Goal: Find specific page/section: Find specific page/section

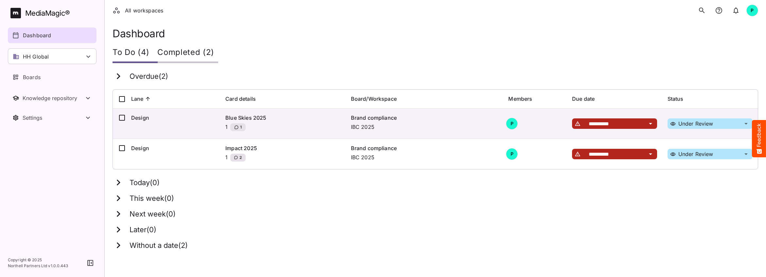
click at [63, 60] on div "HH Global" at bounding box center [52, 56] width 89 height 16
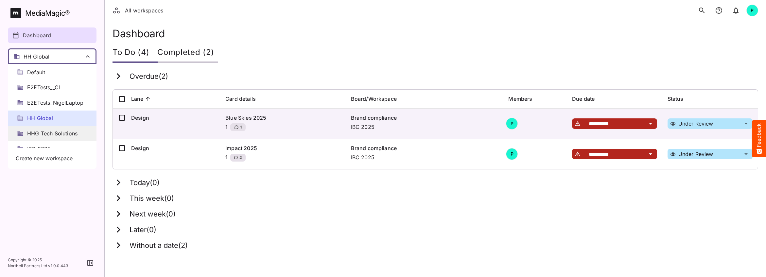
scroll to position [94, 0]
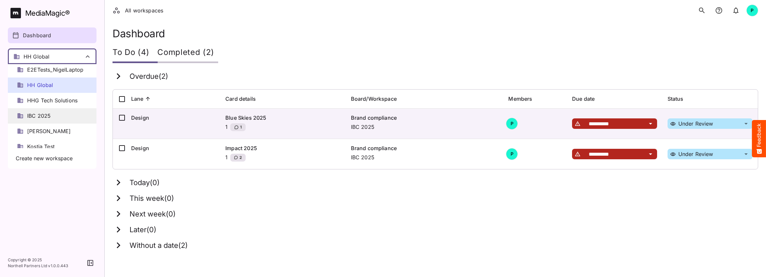
click at [46, 116] on span "IBC 2025" at bounding box center [39, 116] width 24 height 8
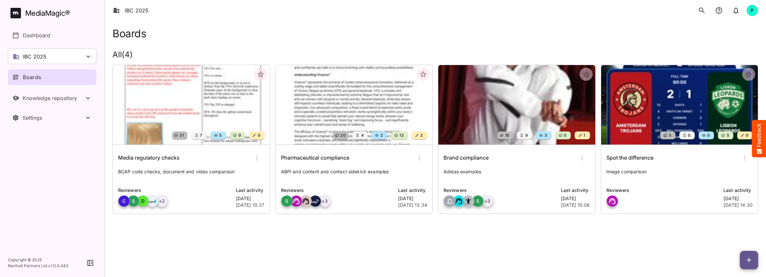
click at [195, 117] on img at bounding box center [191, 104] width 157 height 79
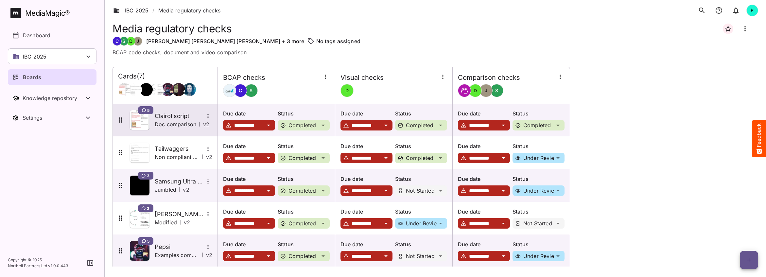
click at [180, 121] on p "Doc comparison" at bounding box center [176, 124] width 42 height 8
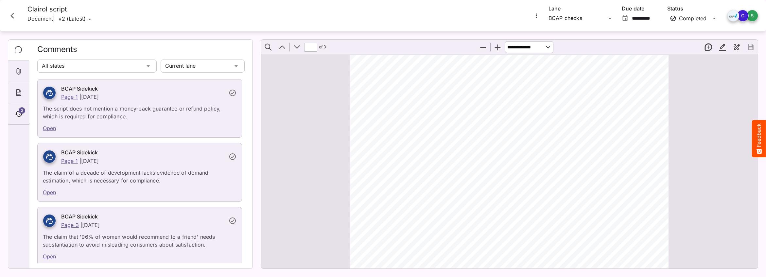
scroll to position [589, 0]
type input "*"
click at [520, 144] on icon "Page ⁨1⁩" at bounding box center [517, 144] width 7 height 6
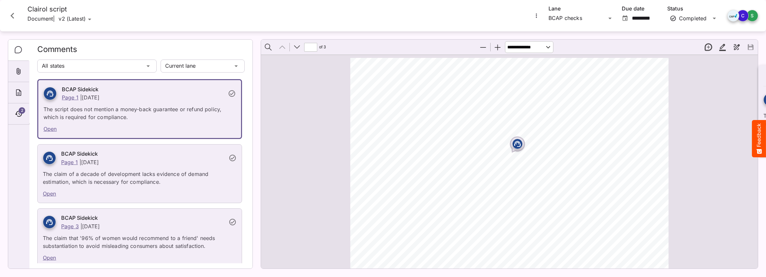
scroll to position [1, 0]
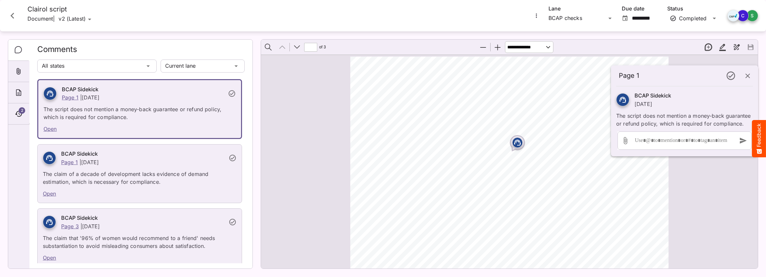
click at [748, 74] on icon "button" at bounding box center [747, 76] width 8 height 8
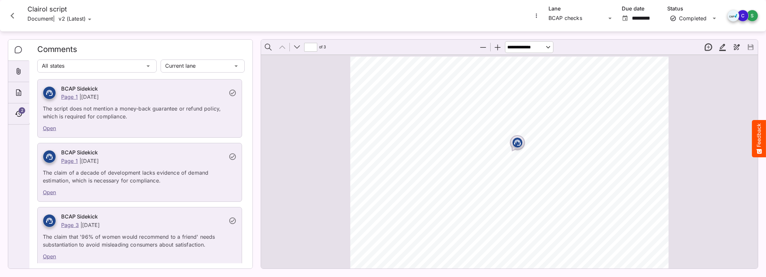
click at [12, 14] on icon "Close card" at bounding box center [12, 16] width 4 height 6
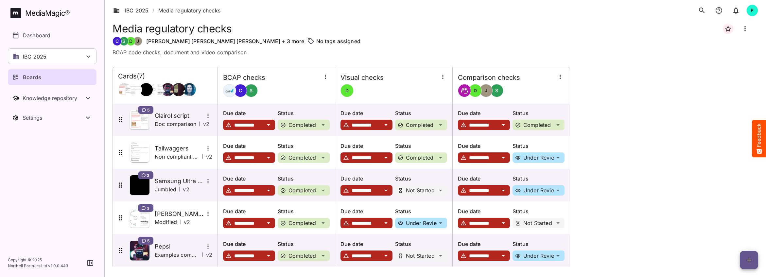
click at [43, 75] on div "Boards" at bounding box center [52, 77] width 80 height 8
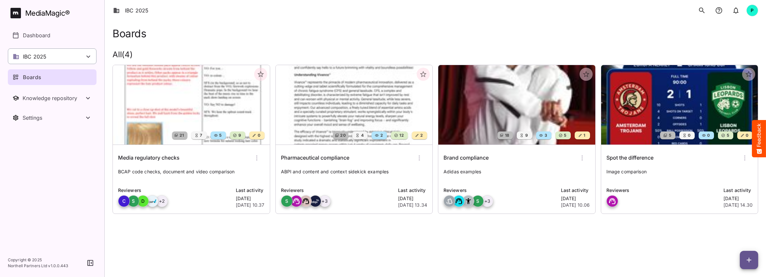
click at [57, 55] on div "IBC 2025" at bounding box center [52, 56] width 89 height 16
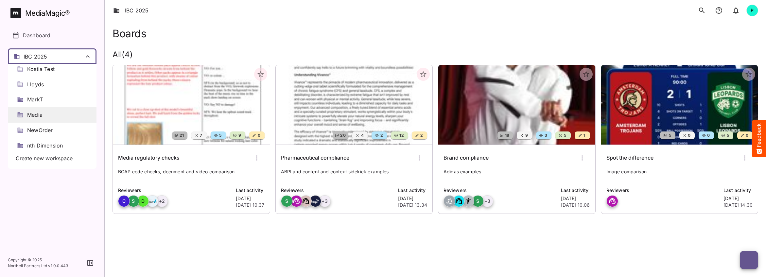
scroll to position [254, 0]
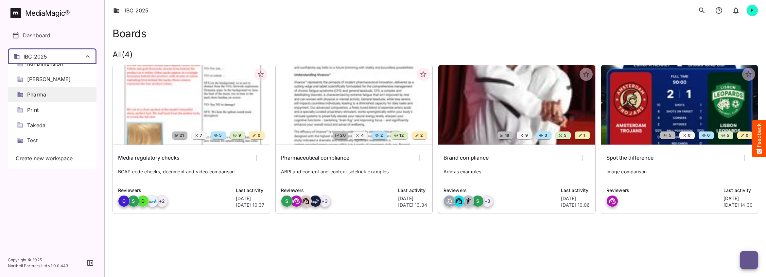
click at [43, 92] on span "Pharma" at bounding box center [36, 95] width 19 height 8
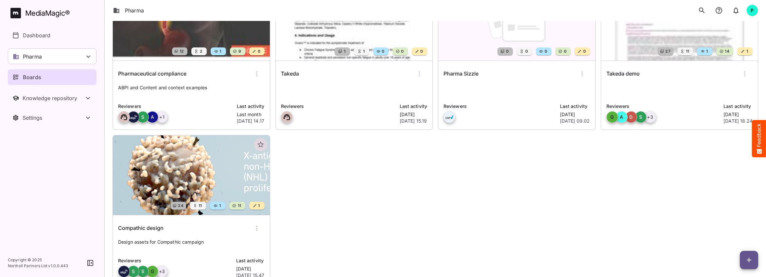
scroll to position [85, 0]
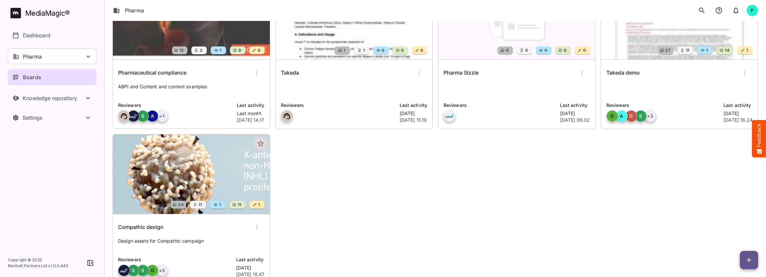
click at [167, 169] on img at bounding box center [191, 173] width 157 height 79
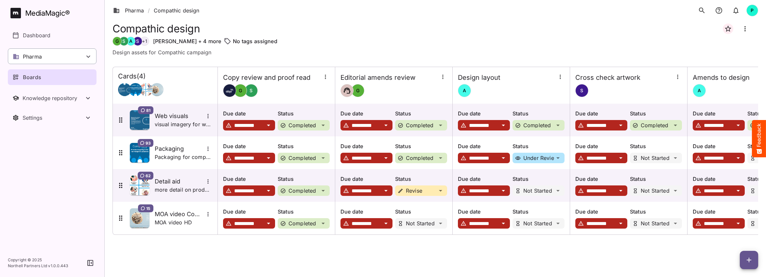
click at [71, 56] on div "Pharma" at bounding box center [52, 56] width 89 height 16
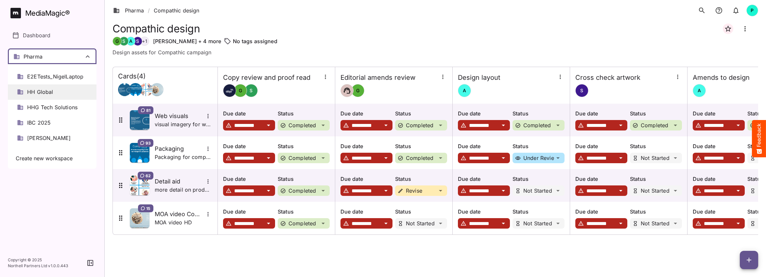
scroll to position [88, 0]
click at [44, 123] on span "IBC 2025" at bounding box center [39, 122] width 24 height 8
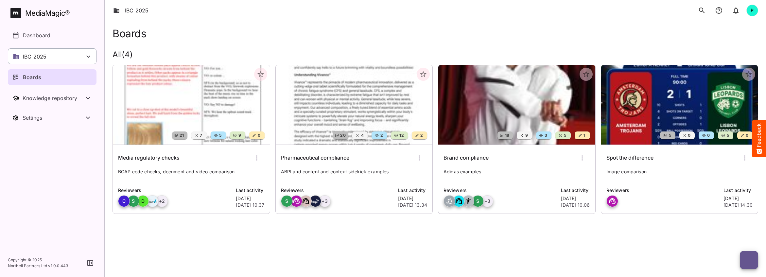
click at [79, 58] on div "IBC 2025" at bounding box center [52, 56] width 89 height 16
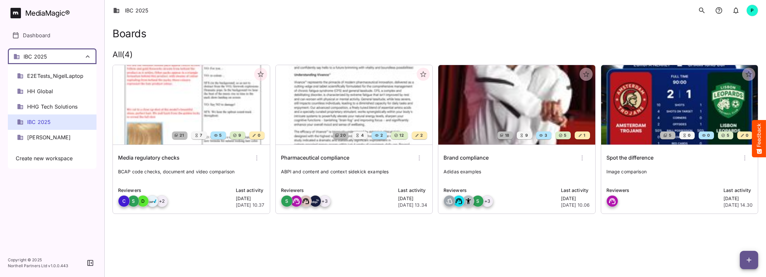
click at [67, 56] on div at bounding box center [383, 138] width 766 height 277
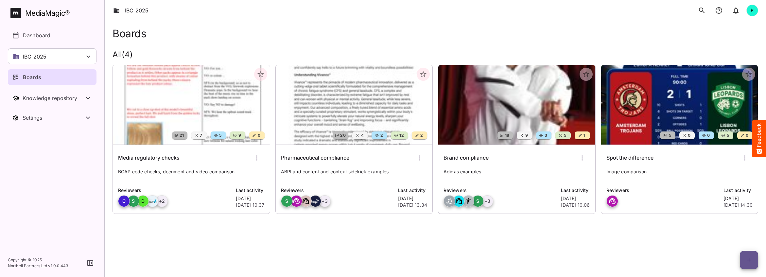
click at [47, 80] on div "Boards" at bounding box center [52, 77] width 80 height 8
click at [350, 113] on img at bounding box center [354, 104] width 157 height 79
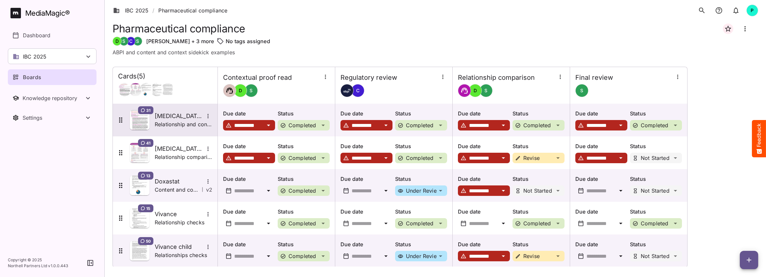
click at [177, 119] on h5 "[MEDICAL_DATA] ISI" at bounding box center [179, 116] width 49 height 8
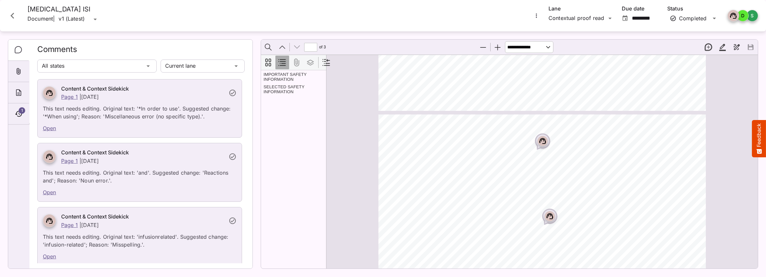
scroll to position [820, 0]
type input "*"
click at [12, 14] on icon "Close card" at bounding box center [12, 16] width 4 height 6
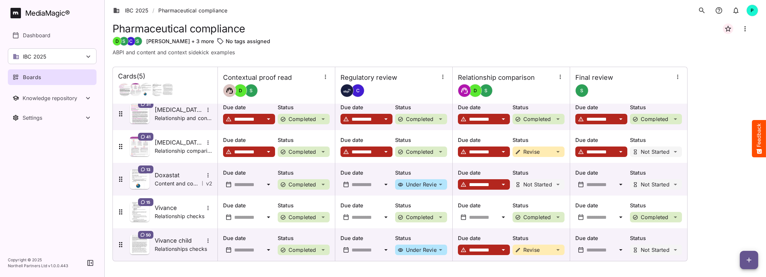
scroll to position [6, 0]
click at [498, 37] on div "No tags assigned" at bounding box center [486, 41] width 541 height 8
drag, startPoint x: 254, startPoint y: 55, endPoint x: 257, endPoint y: 60, distance: 6.3
click at [257, 60] on div "**********" at bounding box center [434, 144] width 645 height 246
click at [313, 51] on p "ABPI and content and context sidekick examples" at bounding box center [434, 52] width 645 height 8
